Goal: Task Accomplishment & Management: Manage account settings

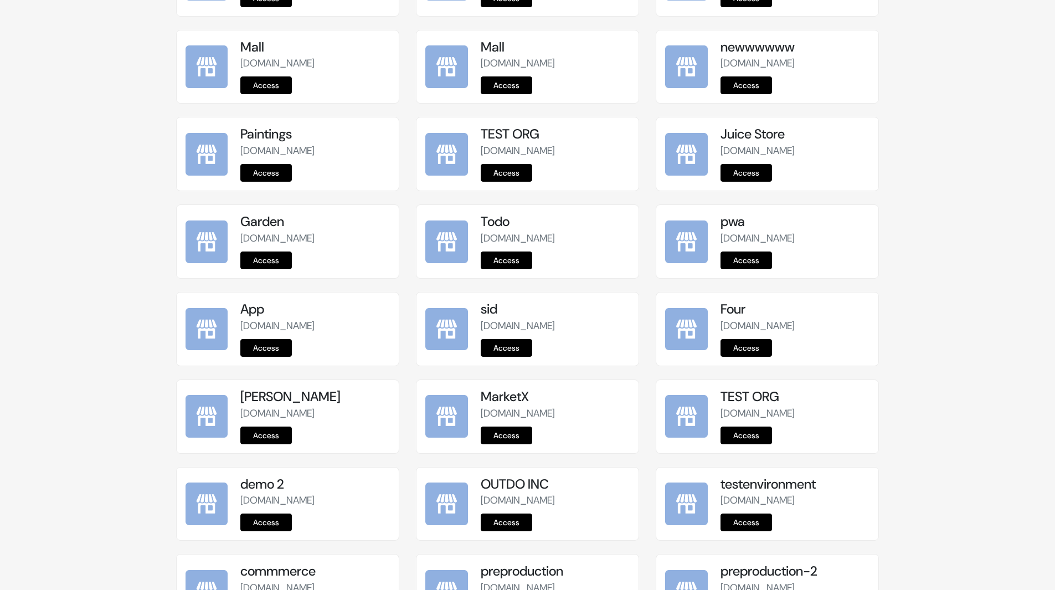
scroll to position [1226, 0]
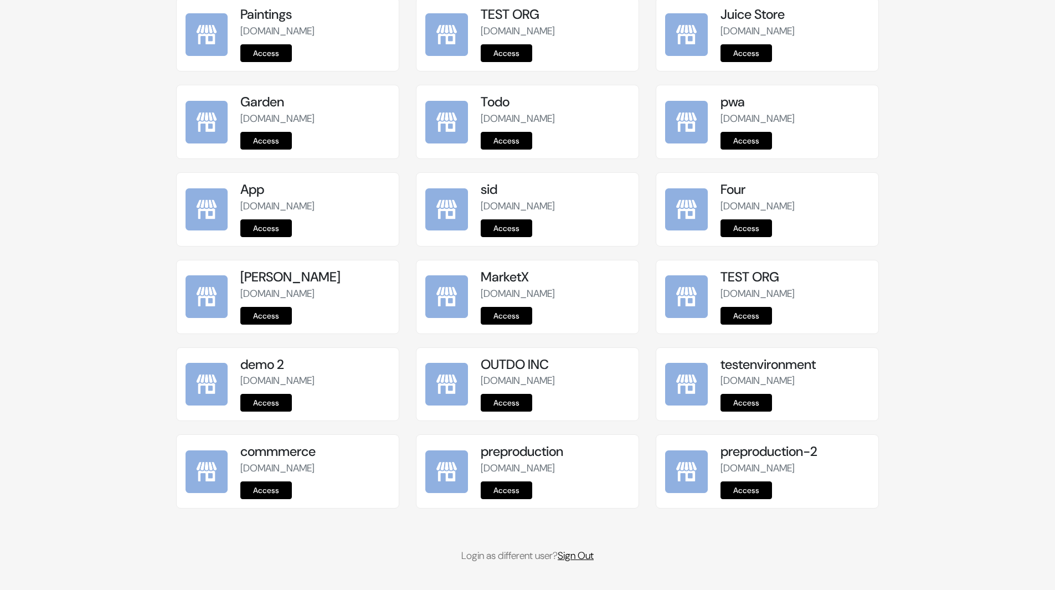
click at [585, 554] on link "Sign Out" at bounding box center [576, 555] width 36 height 13
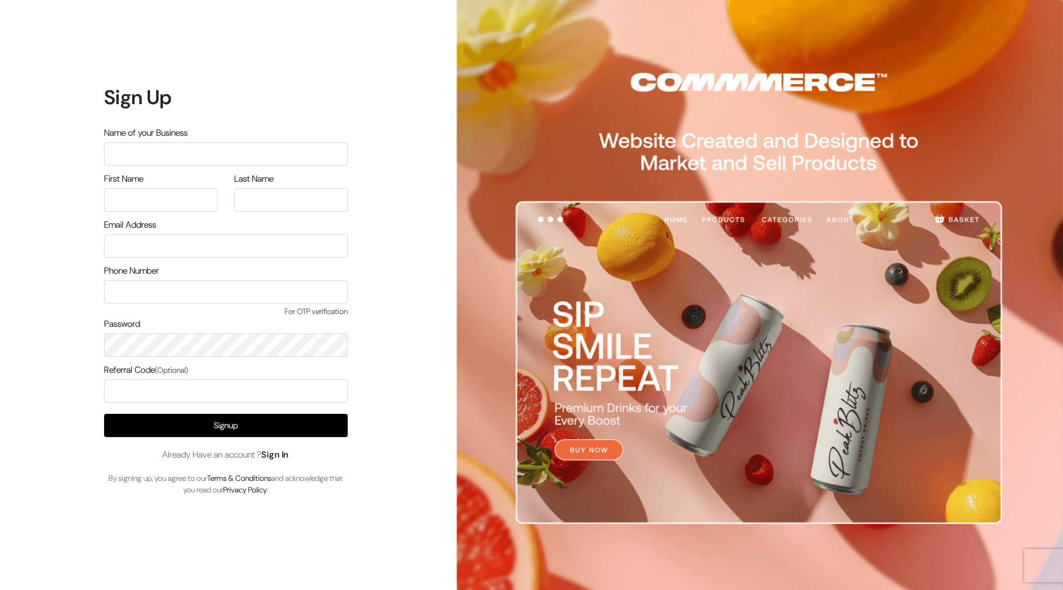
click at [285, 450] on link "Sign In" at bounding box center [275, 455] width 28 height 12
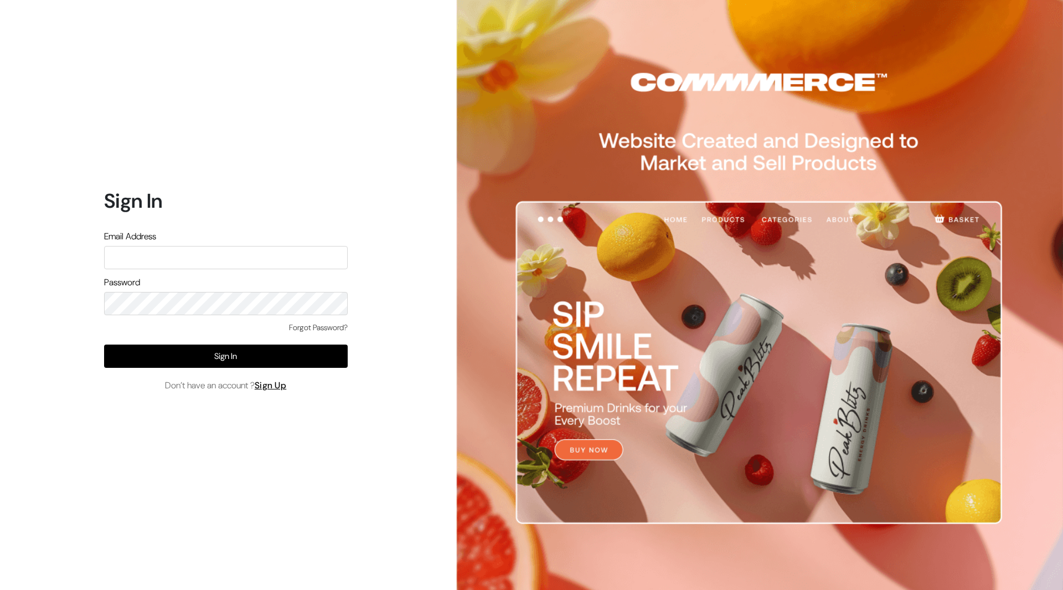
click at [285, 251] on input "text" at bounding box center [226, 257] width 244 height 23
type input "mayank@commmerce.com"
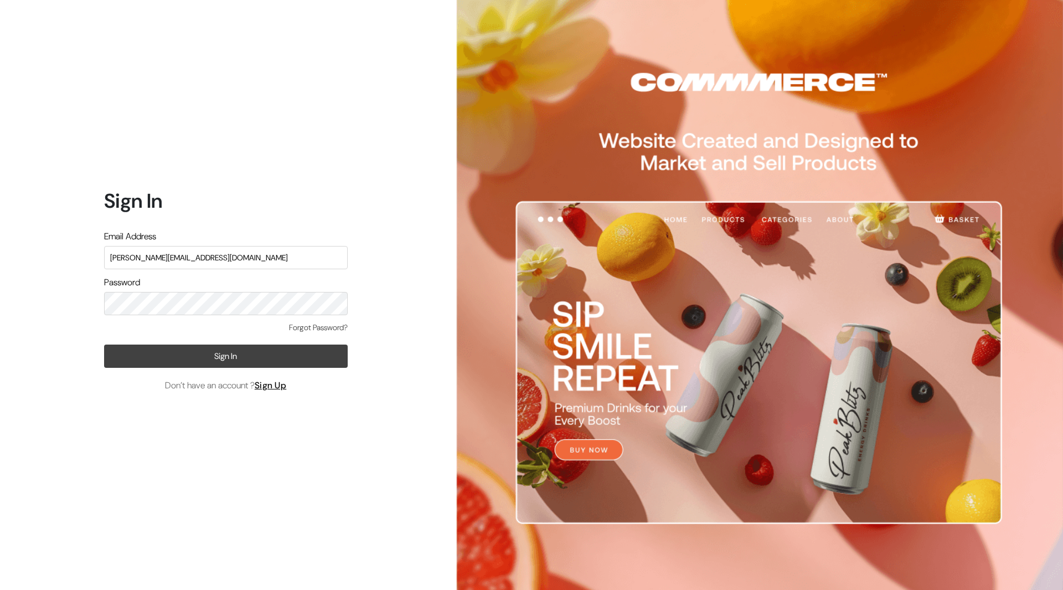
click at [145, 347] on button "Sign In" at bounding box center [226, 355] width 244 height 23
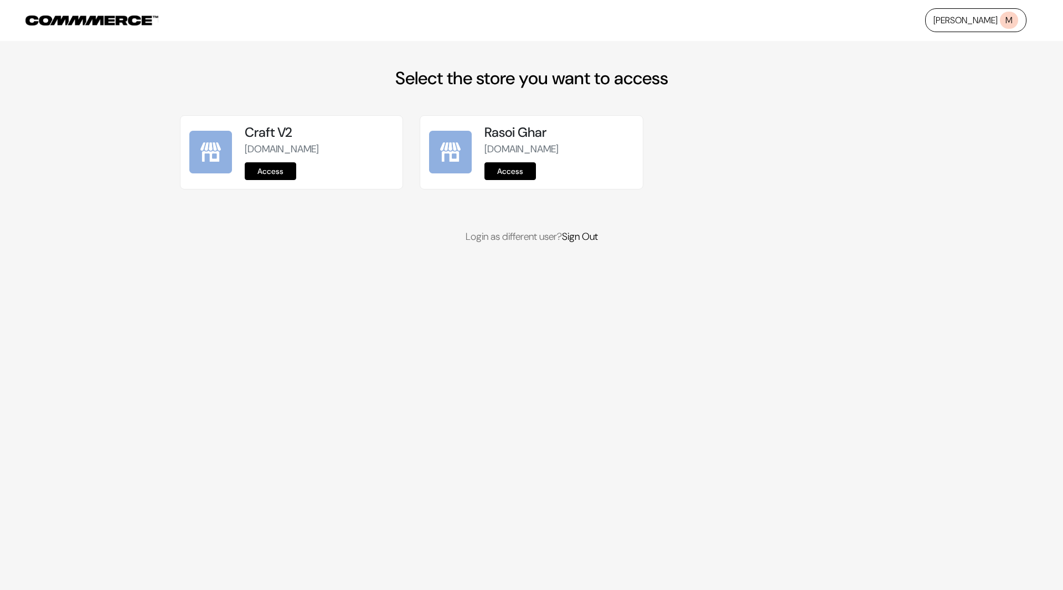
click at [271, 172] on link "Access" at bounding box center [271, 171] width 52 height 18
